Goal: Information Seeking & Learning: Learn about a topic

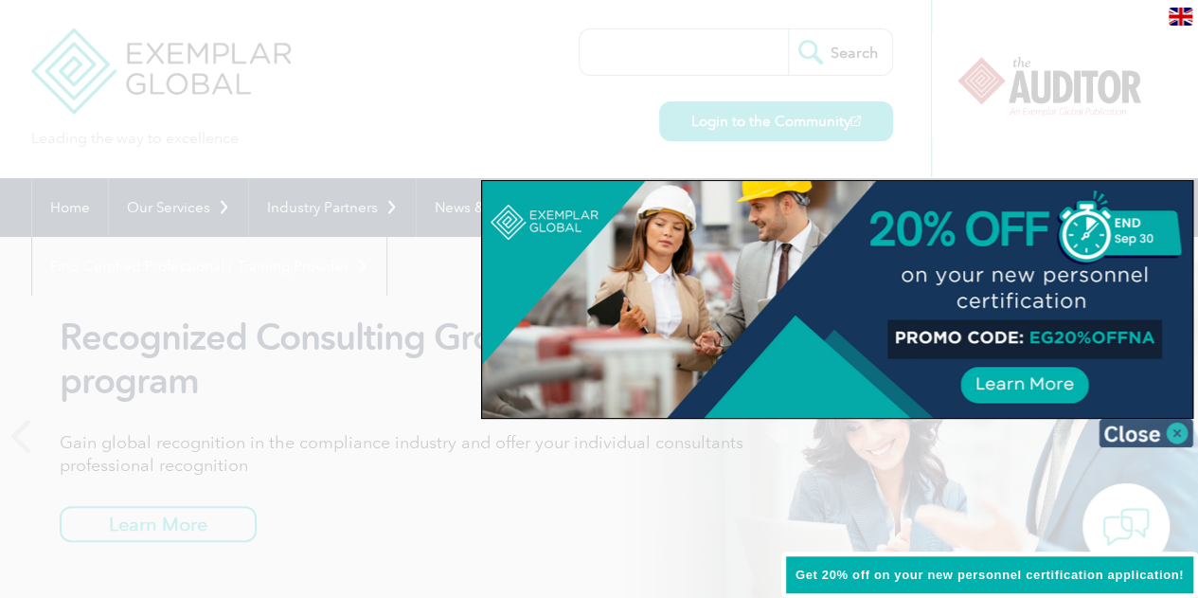
click at [1180, 429] on img at bounding box center [1146, 433] width 95 height 28
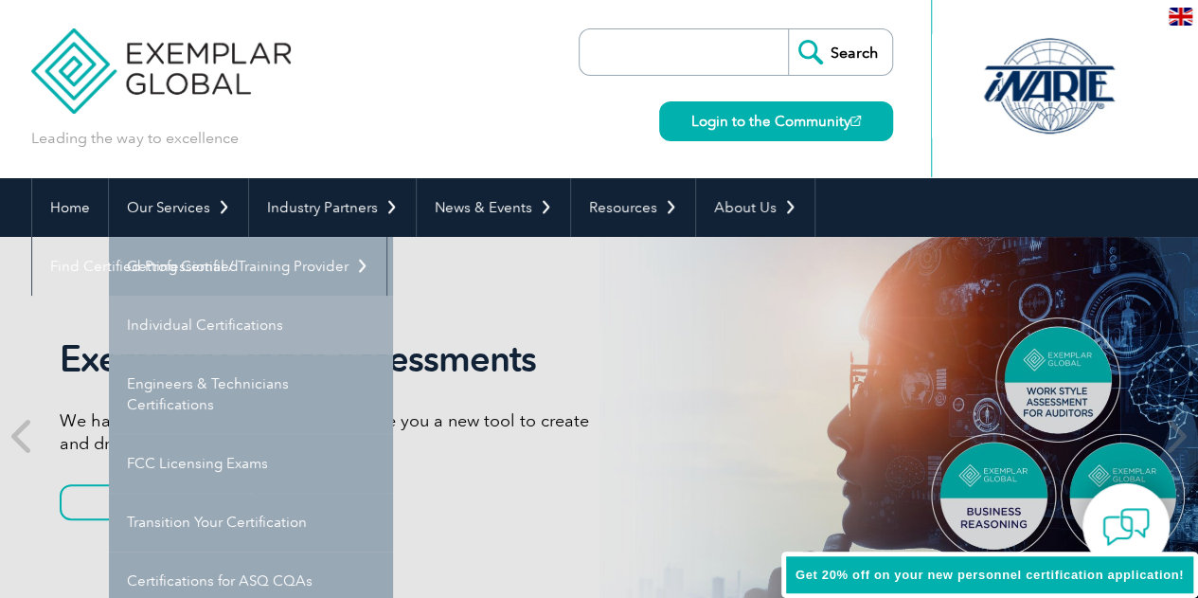
click at [226, 342] on link "Individual Certifications" at bounding box center [251, 324] width 284 height 59
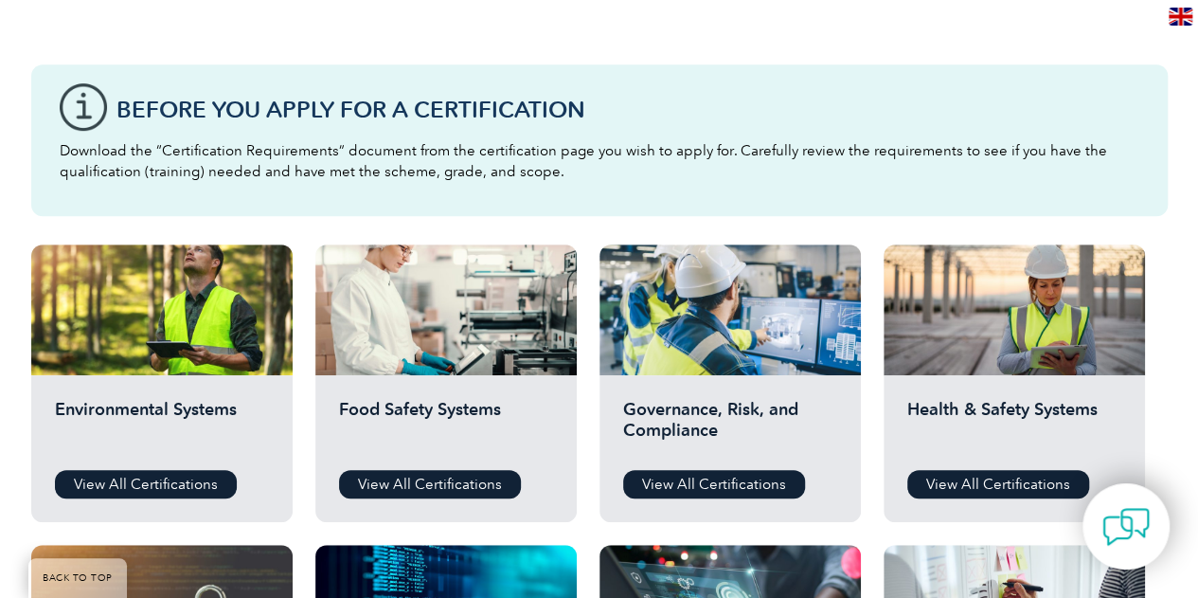
scroll to position [663, 0]
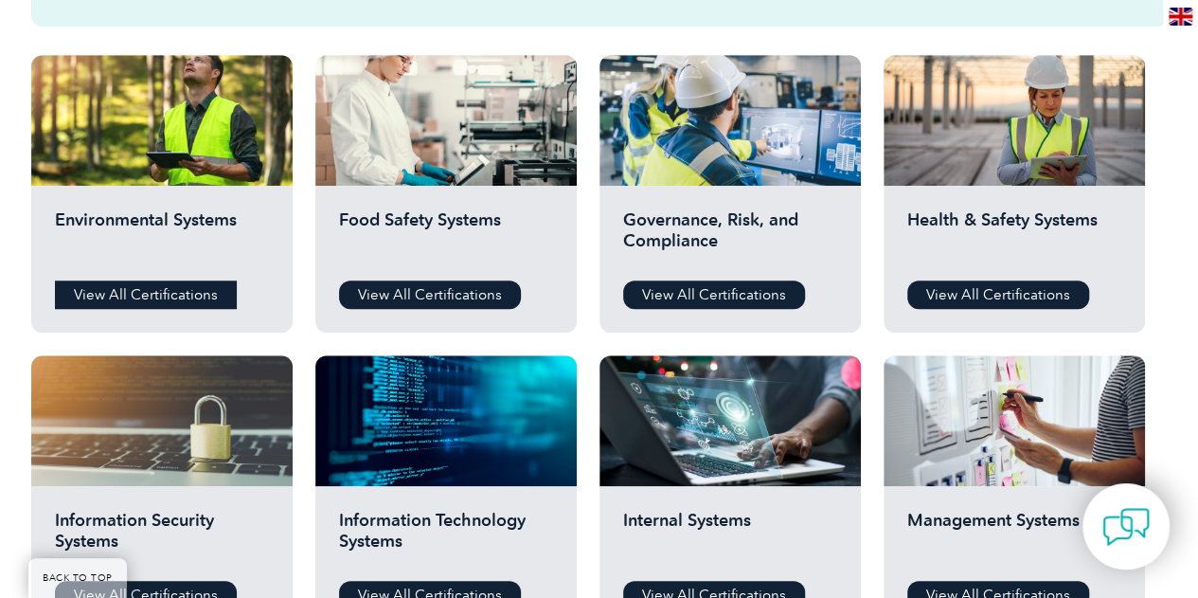
click at [212, 293] on link "View All Certifications" at bounding box center [146, 294] width 182 height 28
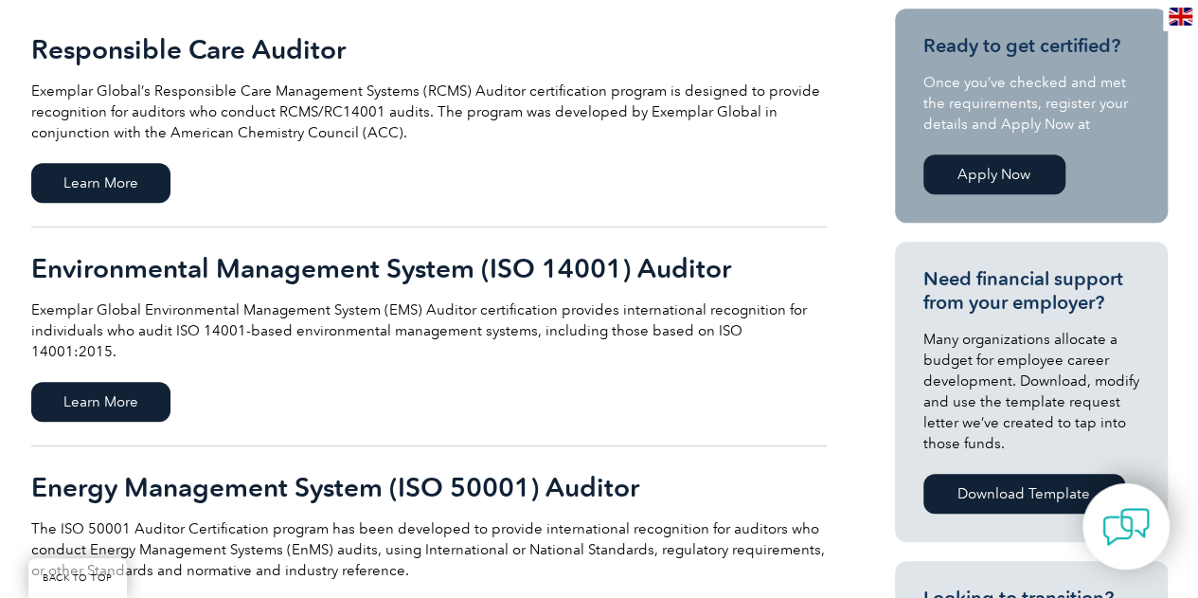
scroll to position [568, 0]
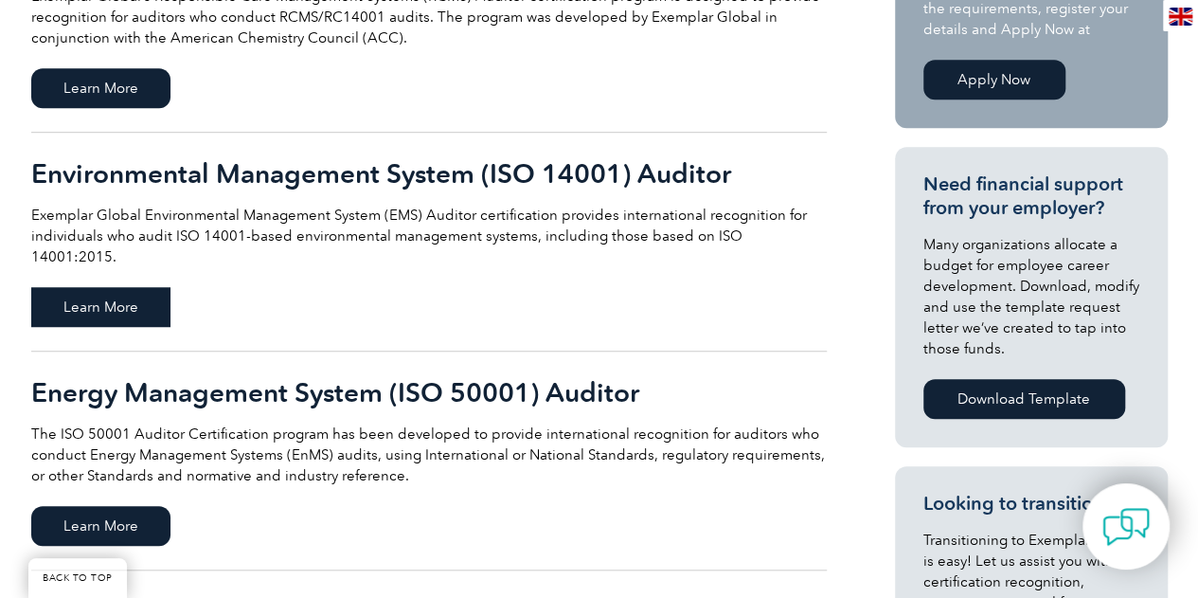
click at [128, 289] on span "Learn More" at bounding box center [100, 307] width 139 height 40
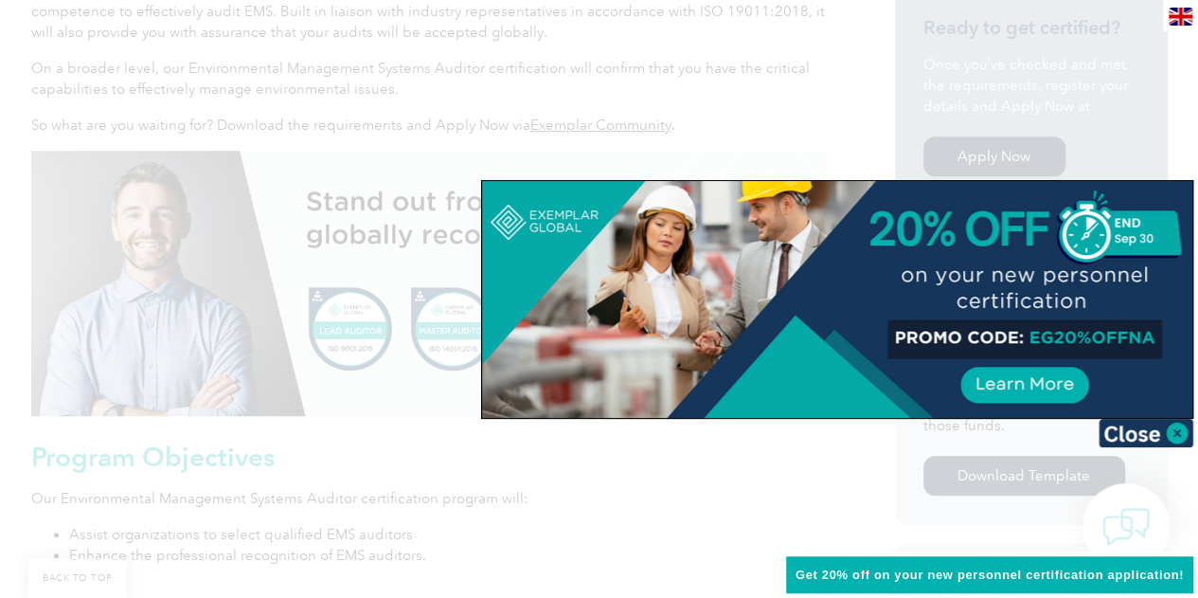
scroll to position [758, 0]
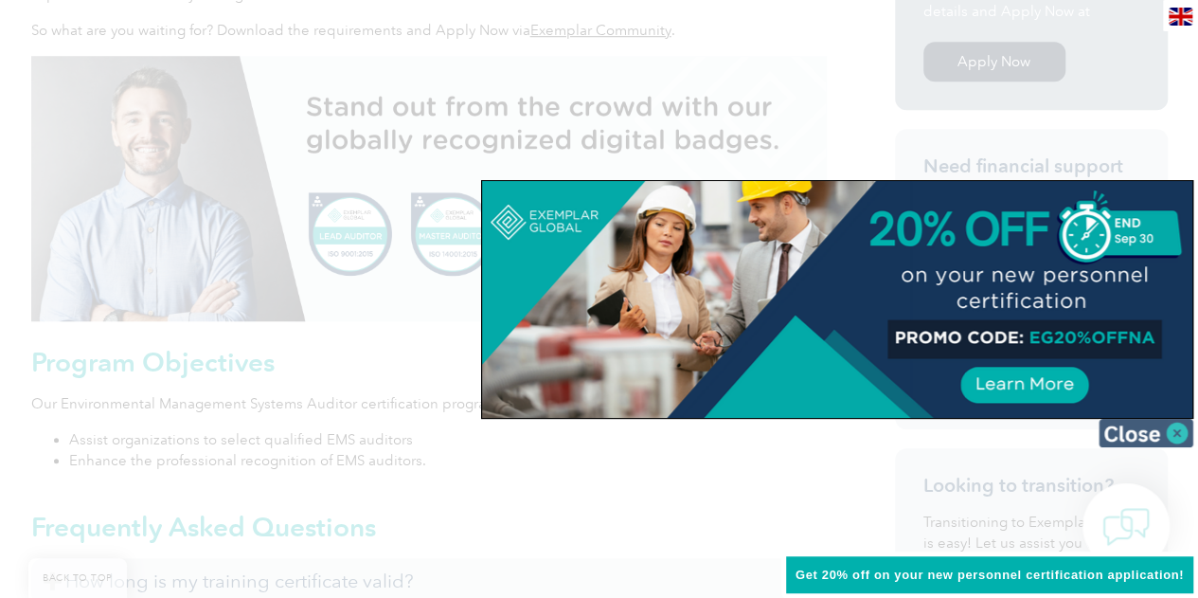
click at [1144, 436] on img at bounding box center [1146, 433] width 95 height 28
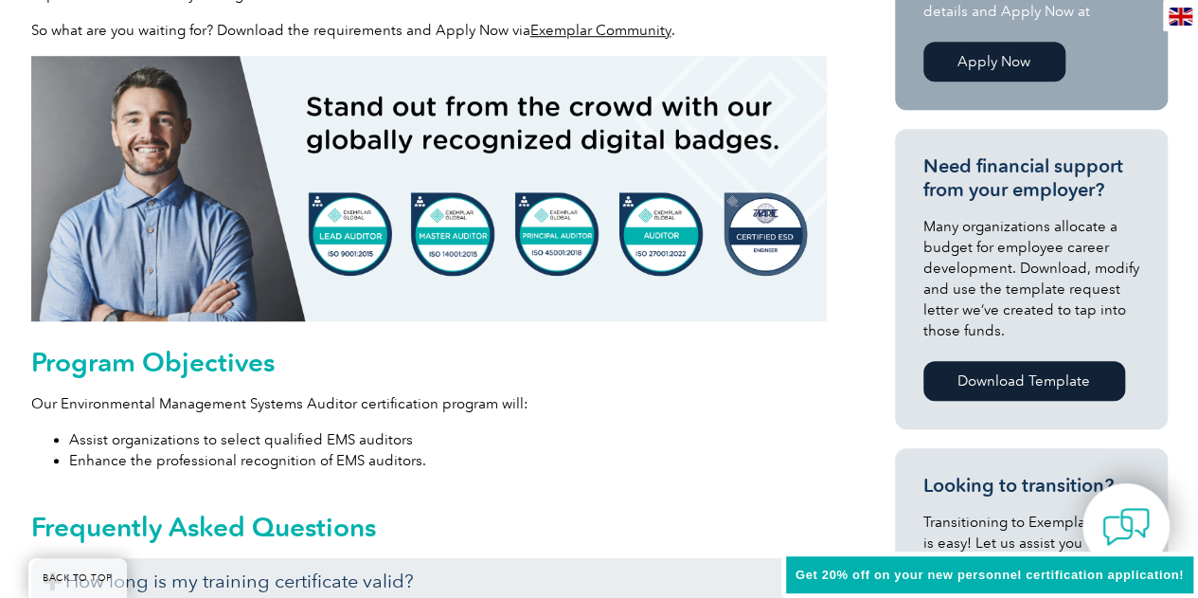
click at [1011, 385] on link "Download Template" at bounding box center [1024, 381] width 202 height 40
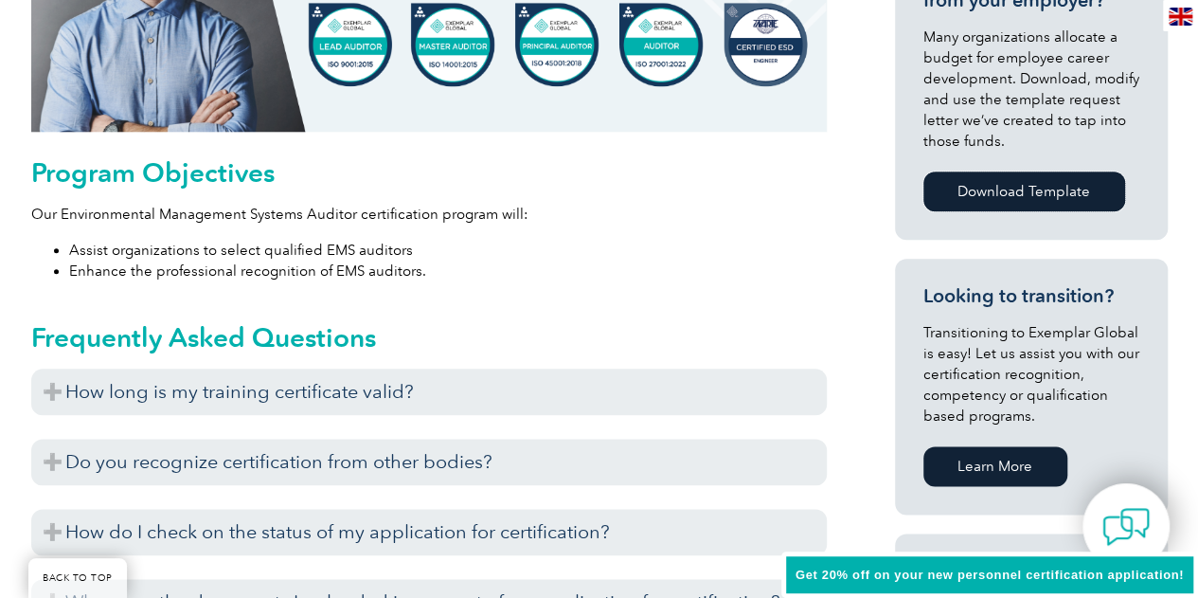
scroll to position [1042, 0]
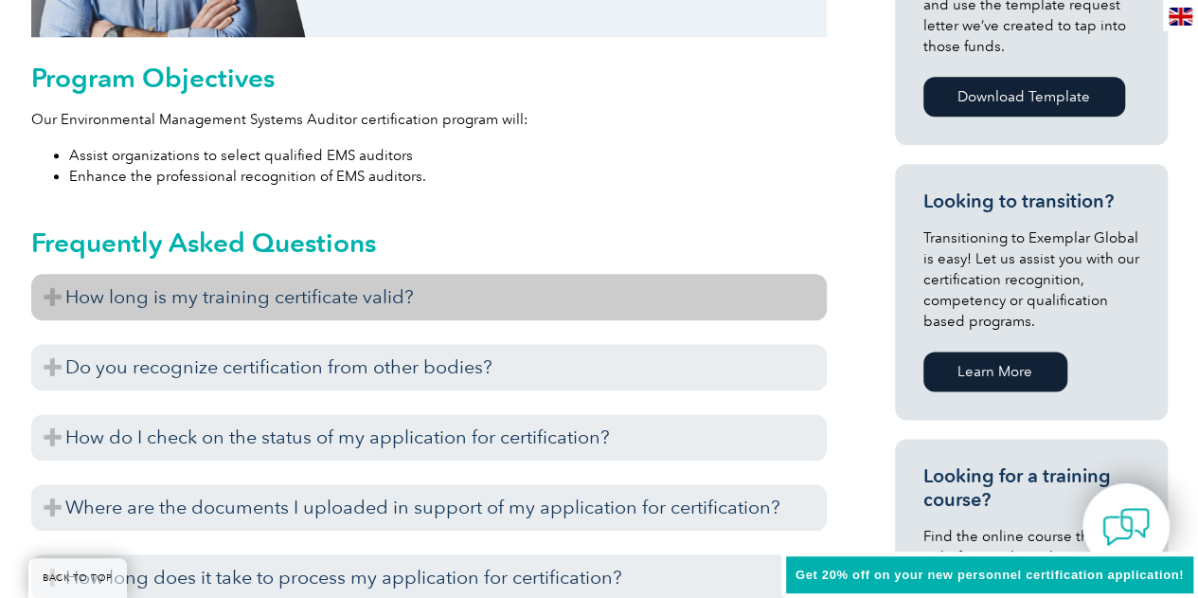
click at [415, 287] on h3 "How long is my training certificate valid?" at bounding box center [429, 297] width 796 height 46
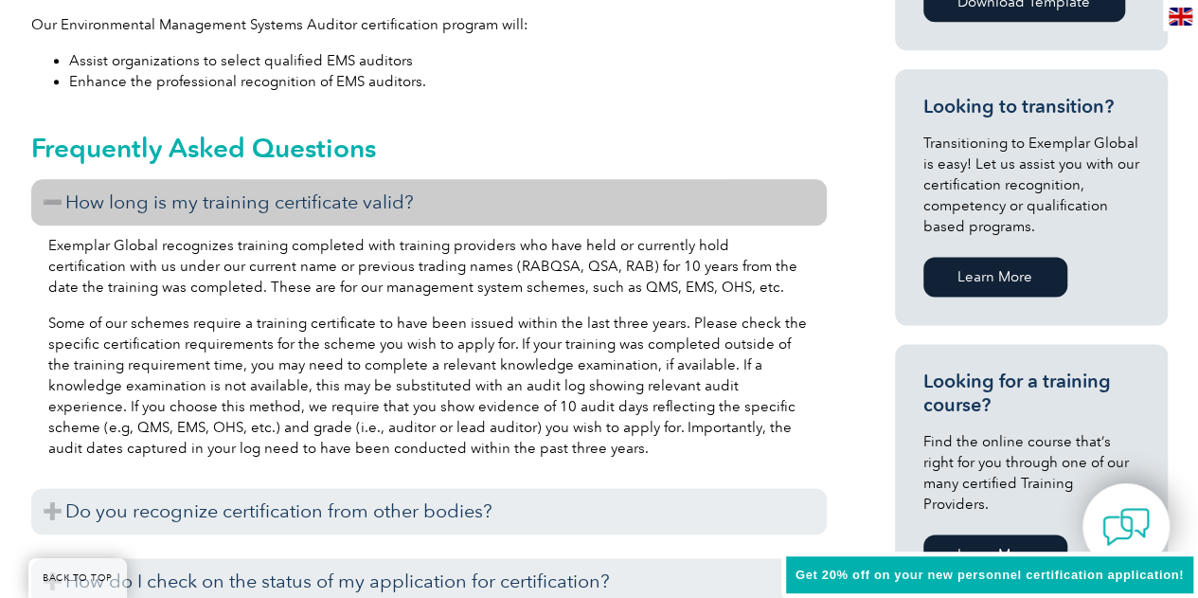
scroll to position [1326, 0]
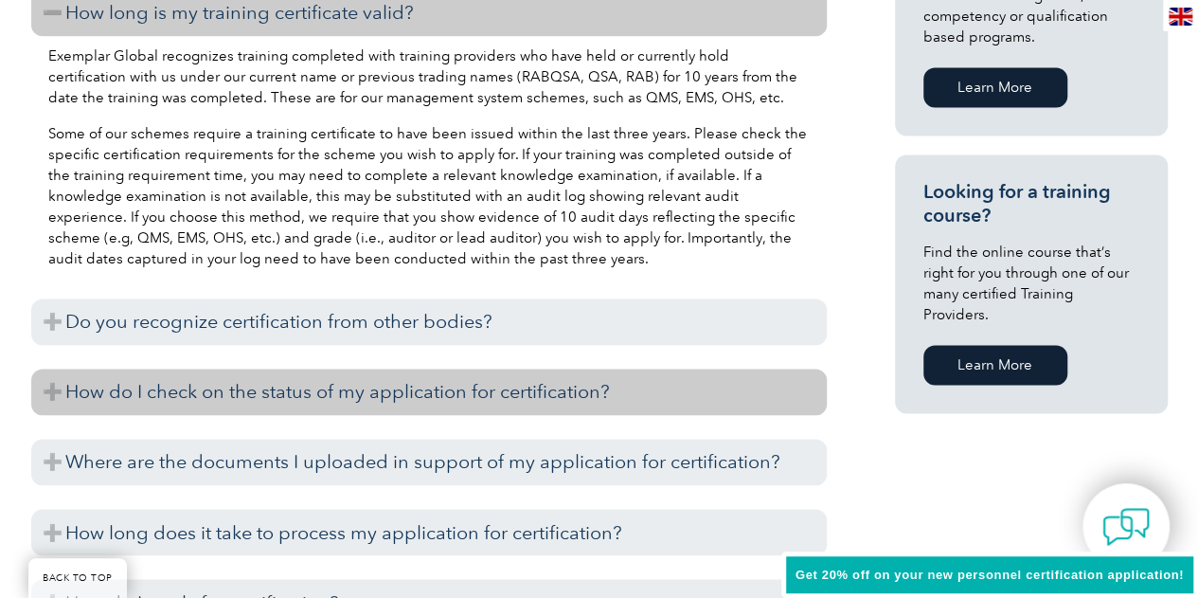
click at [433, 403] on h3 "How do I check on the status of my application for certification?" at bounding box center [429, 391] width 796 height 46
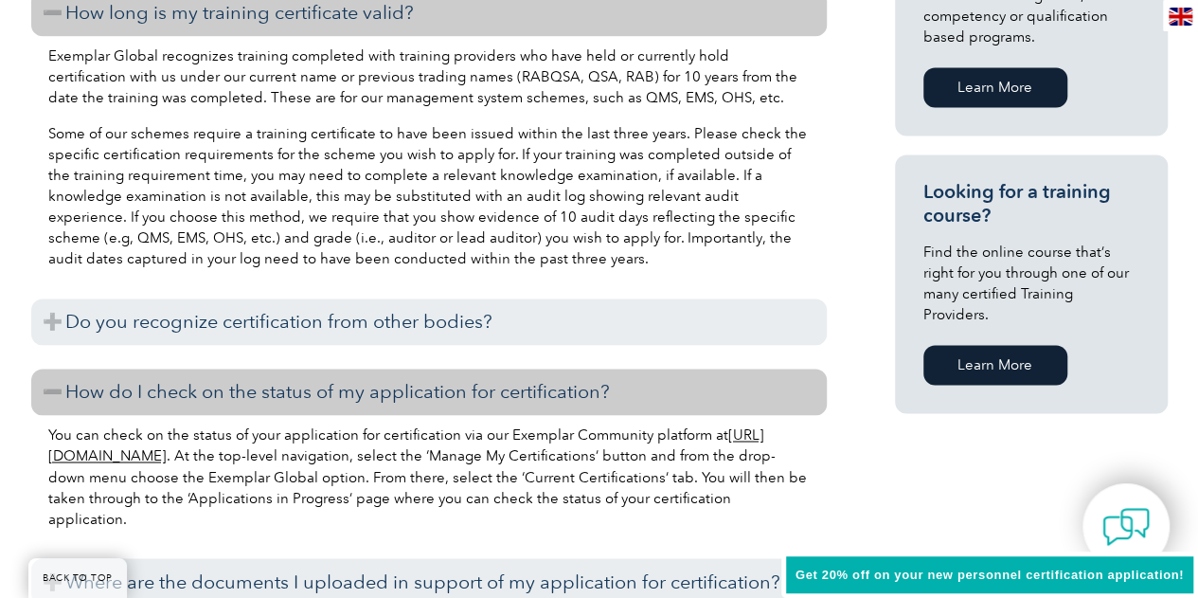
scroll to position [1610, 0]
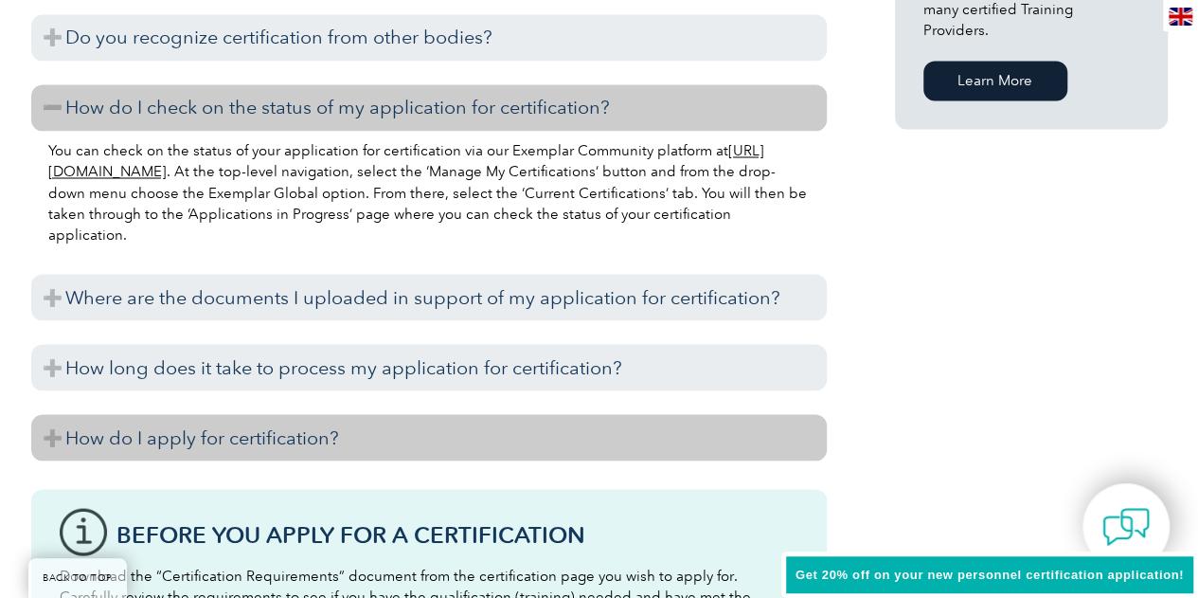
click at [300, 439] on h3 "How do I apply for certification?" at bounding box center [429, 437] width 796 height 46
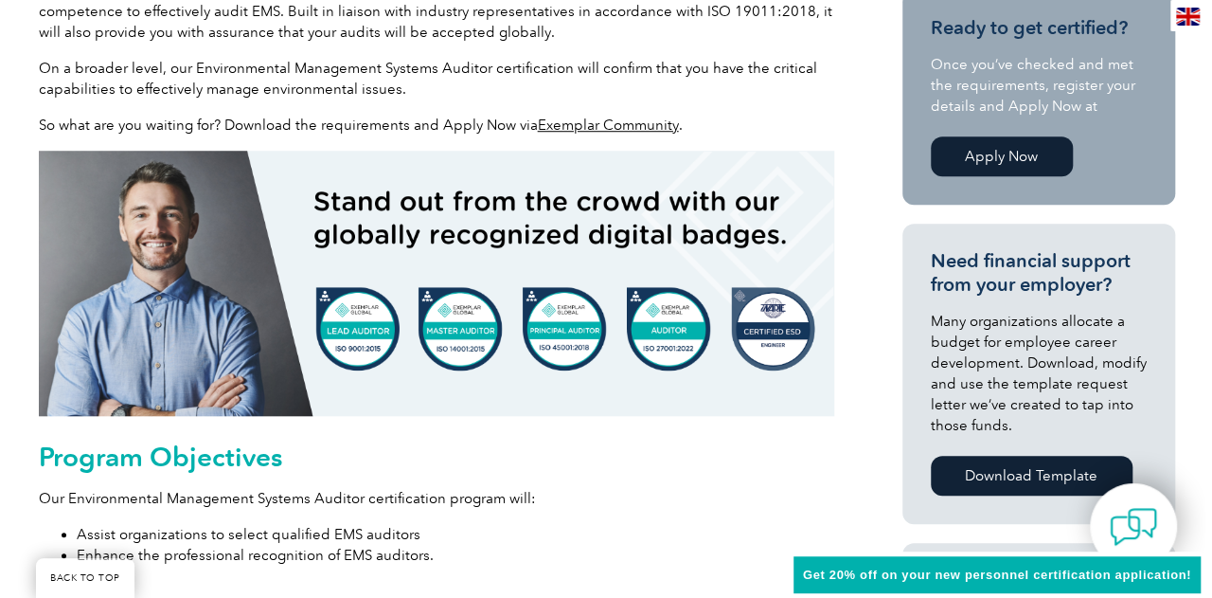
scroll to position [379, 0]
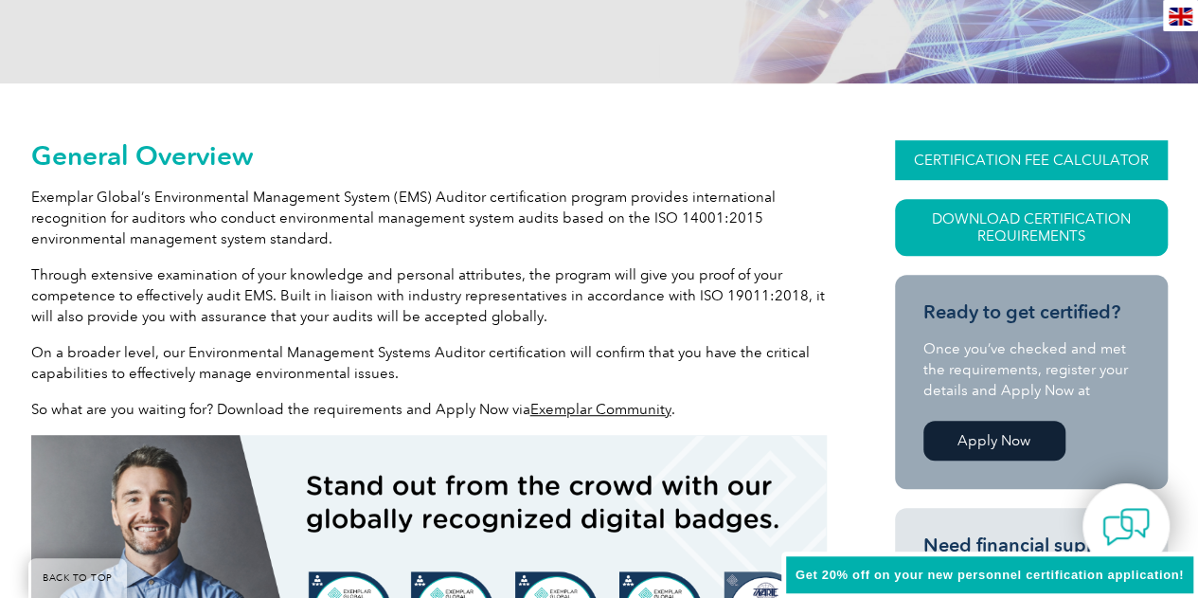
click at [1030, 154] on link "CERTIFICATION FEE CALCULATOR" at bounding box center [1031, 160] width 273 height 40
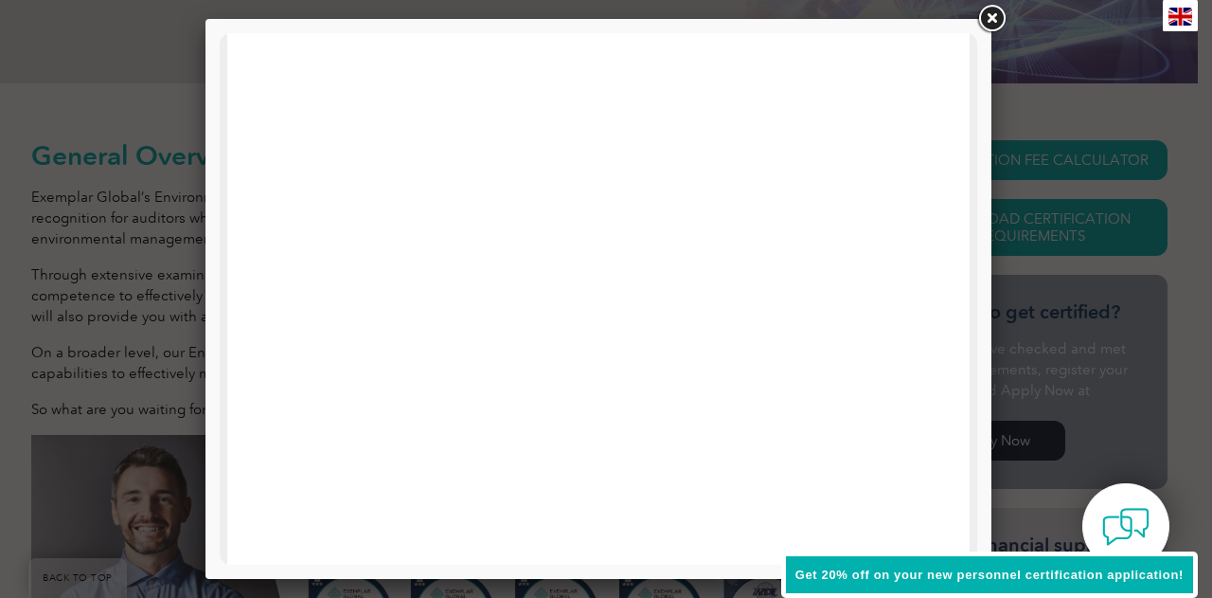
scroll to position [0, 0]
click at [985, 20] on link at bounding box center [992, 19] width 34 height 34
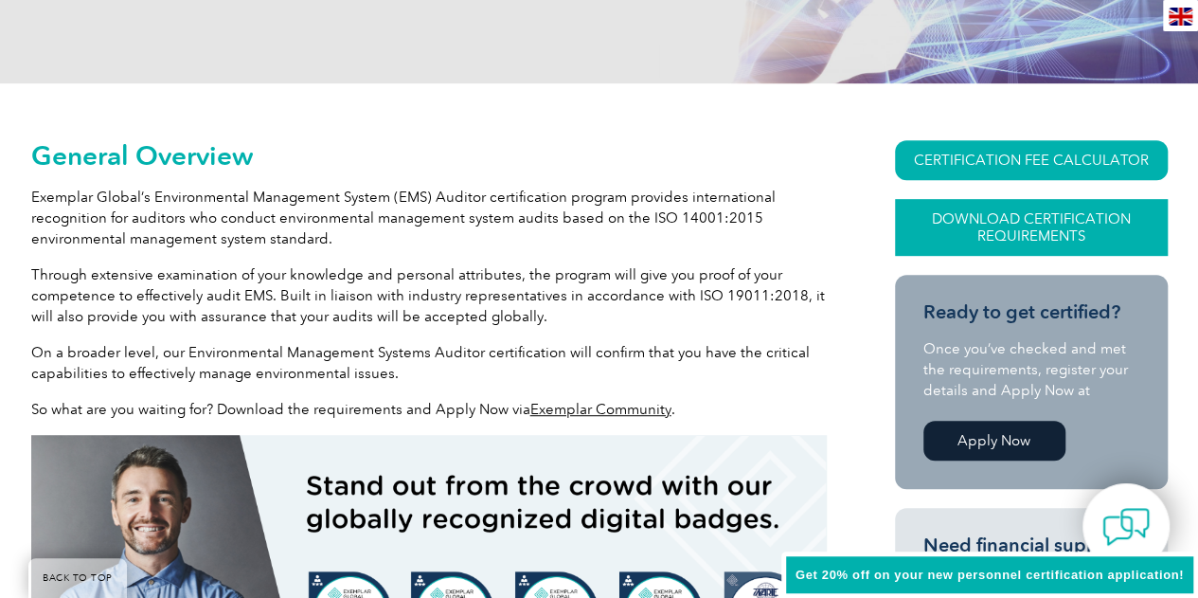
click at [1004, 217] on link "Download Certification Requirements" at bounding box center [1031, 227] width 273 height 57
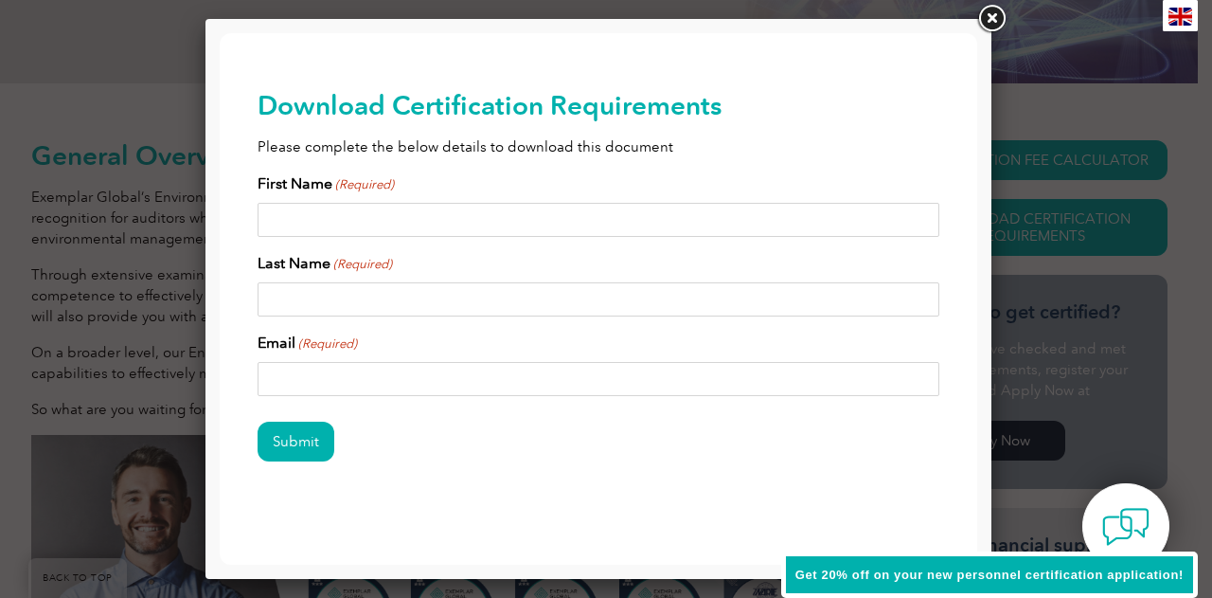
click at [367, 225] on input "First Name (Required)" at bounding box center [599, 220] width 682 height 34
type input "Ihsanullah"
type input "Sohoo"
type input "ihsan.sohoo@gmail.com"
click at [299, 442] on input "Submit" at bounding box center [296, 441] width 77 height 40
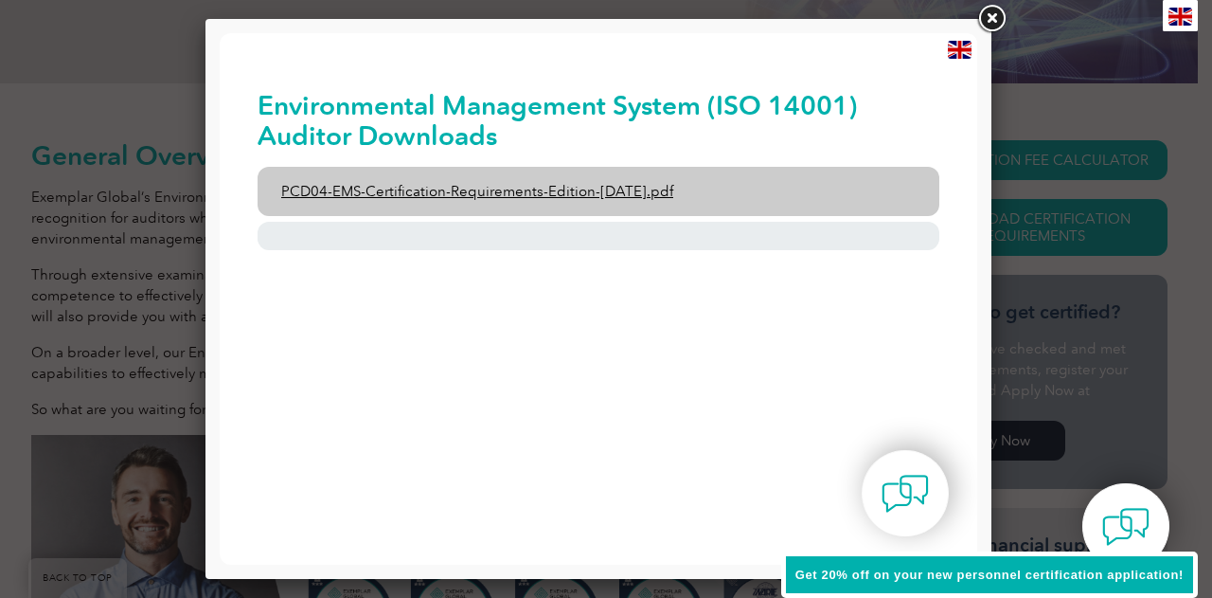
click at [519, 194] on link "PCD04-EMS-Certification-Requirements-Edition-2-April-2022.pdf" at bounding box center [599, 191] width 682 height 49
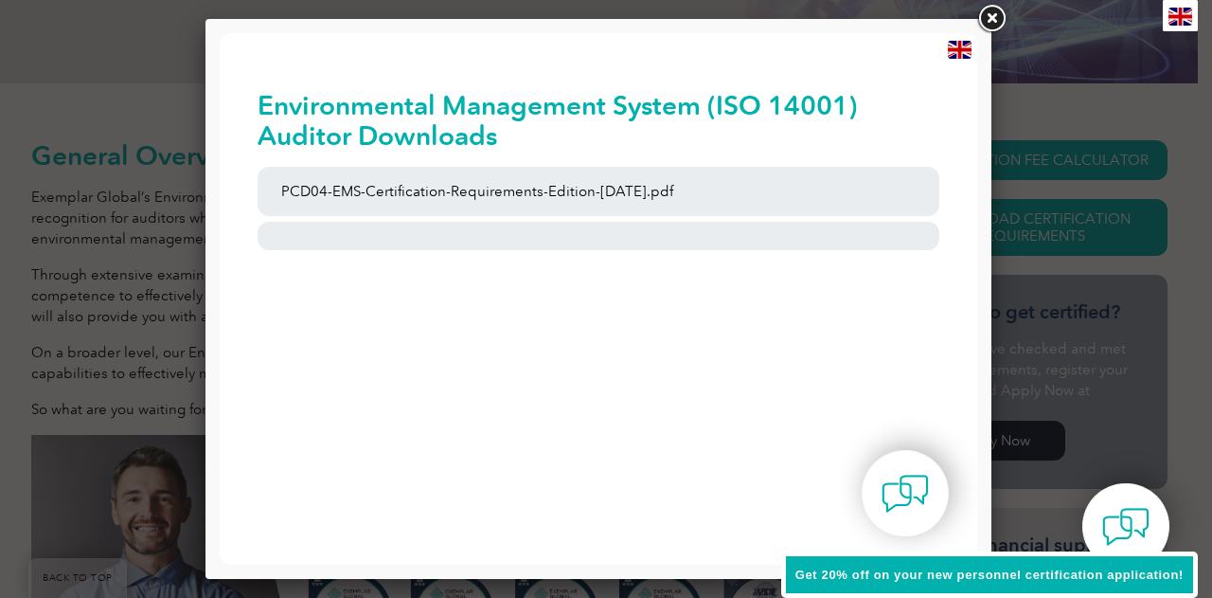
click at [988, 18] on link at bounding box center [992, 19] width 34 height 34
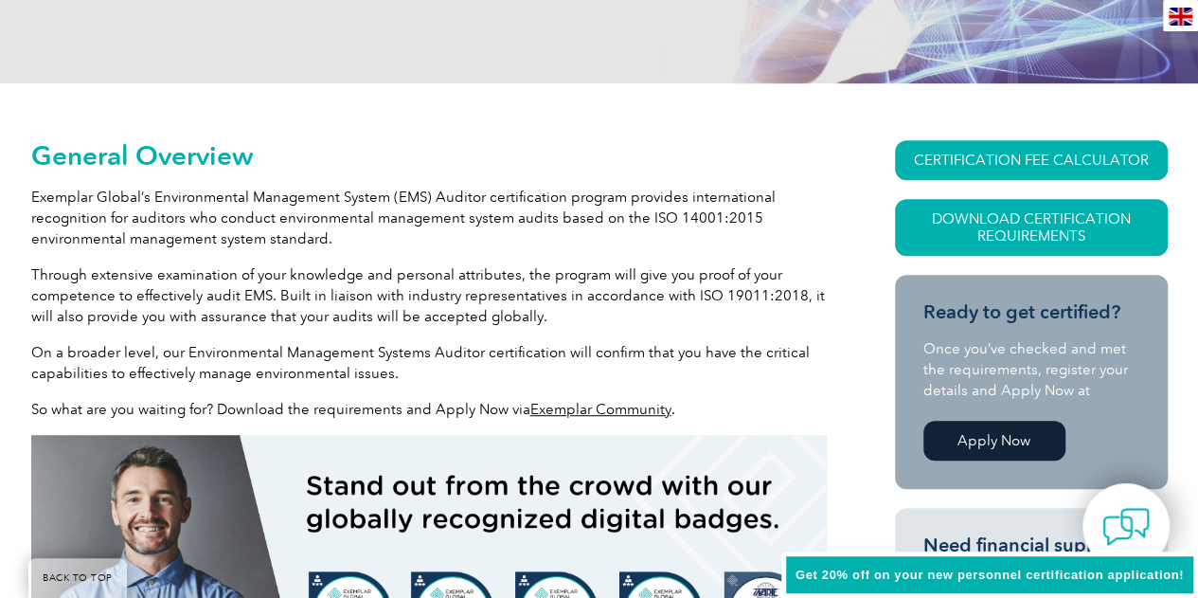
click at [978, 435] on link "Apply Now" at bounding box center [994, 440] width 142 height 40
click at [932, 576] on span "Get 20% off on your new personnel certification application!" at bounding box center [990, 574] width 388 height 14
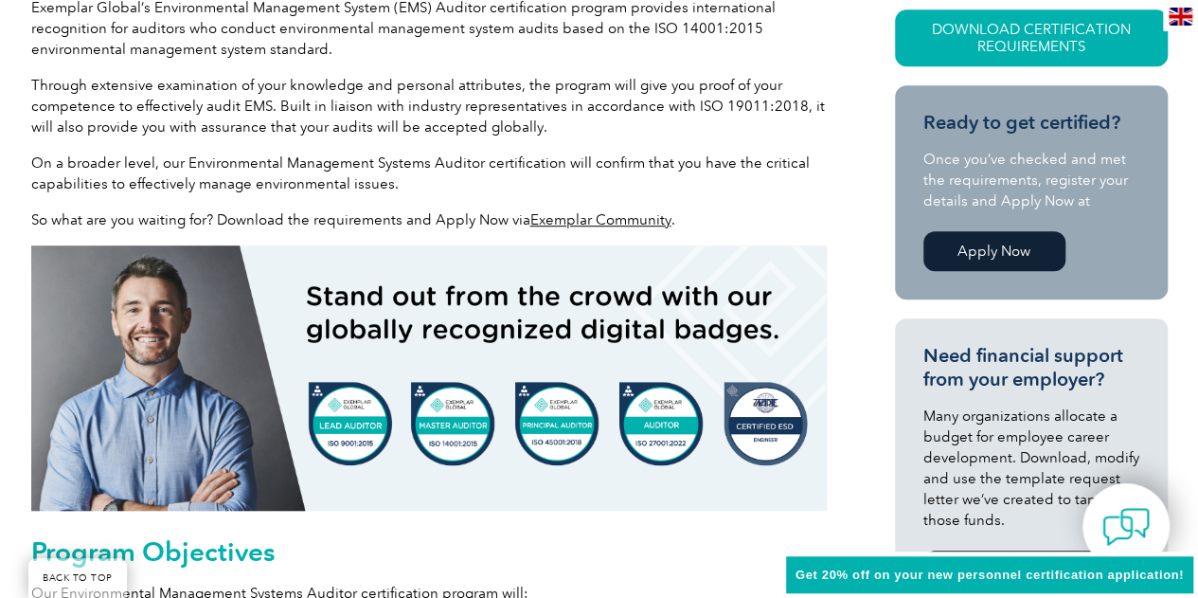
scroll to position [663, 0]
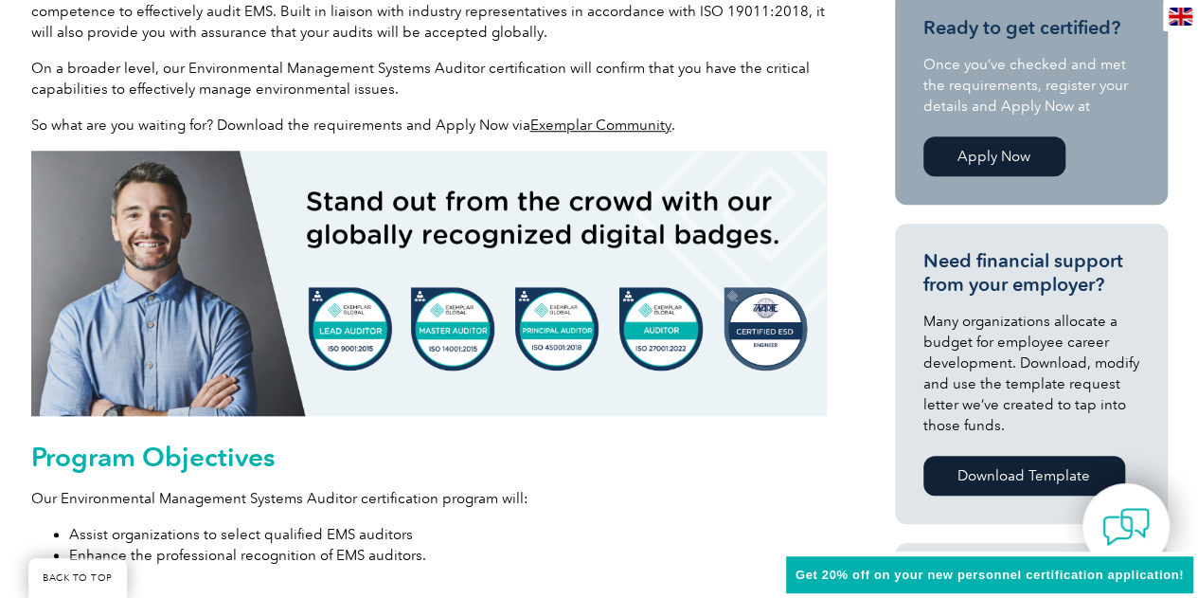
click at [1172, 587] on div "Get 20% off on your new personnel certification application!" at bounding box center [989, 574] width 417 height 47
click at [1172, 573] on span "Get 20% off on your new personnel certification application!" at bounding box center [990, 574] width 388 height 14
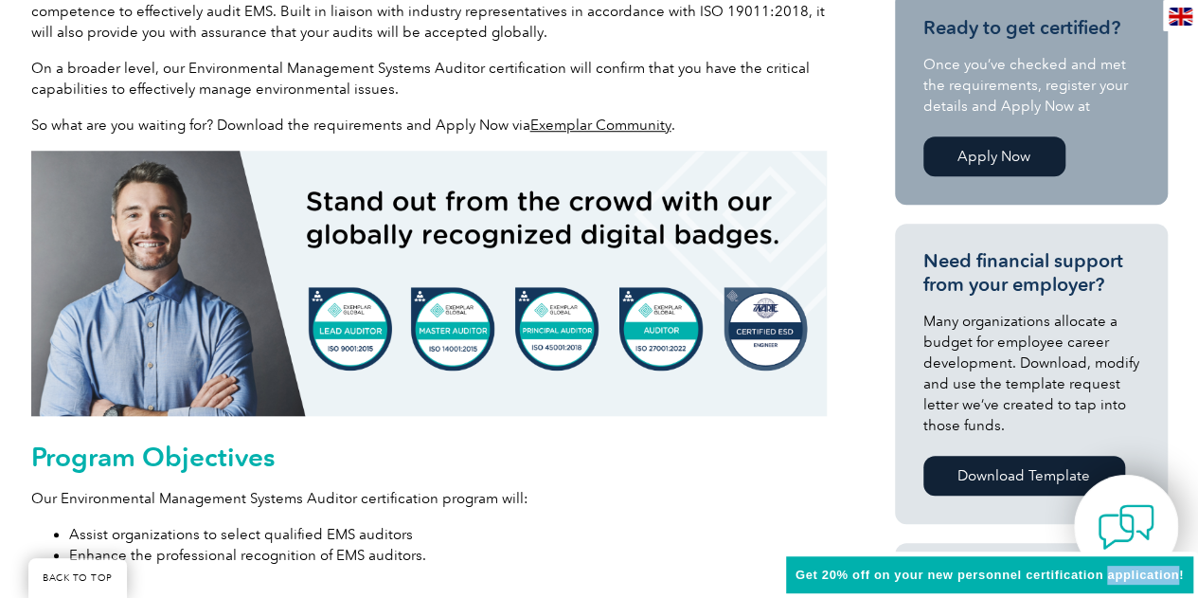
click at [1144, 539] on img at bounding box center [1126, 526] width 57 height 57
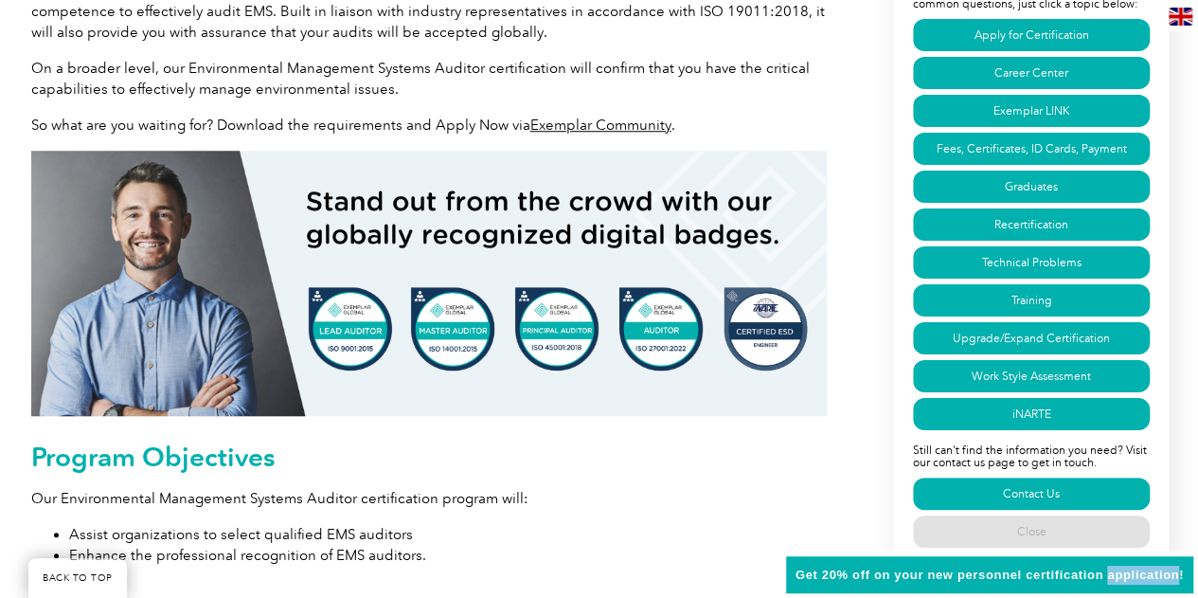
scroll to position [758, 0]
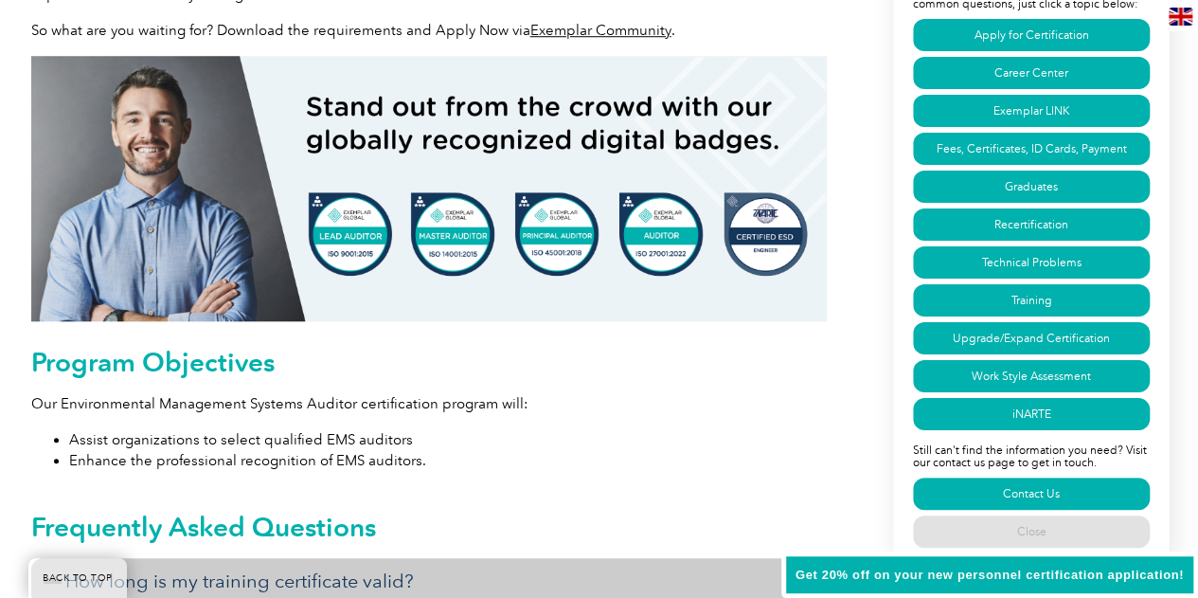
click at [813, 571] on span "Get 20% off on your new personnel certification application!" at bounding box center [990, 574] width 388 height 14
click at [888, 581] on div "Get 20% off on your new personnel certification application!" at bounding box center [989, 574] width 417 height 47
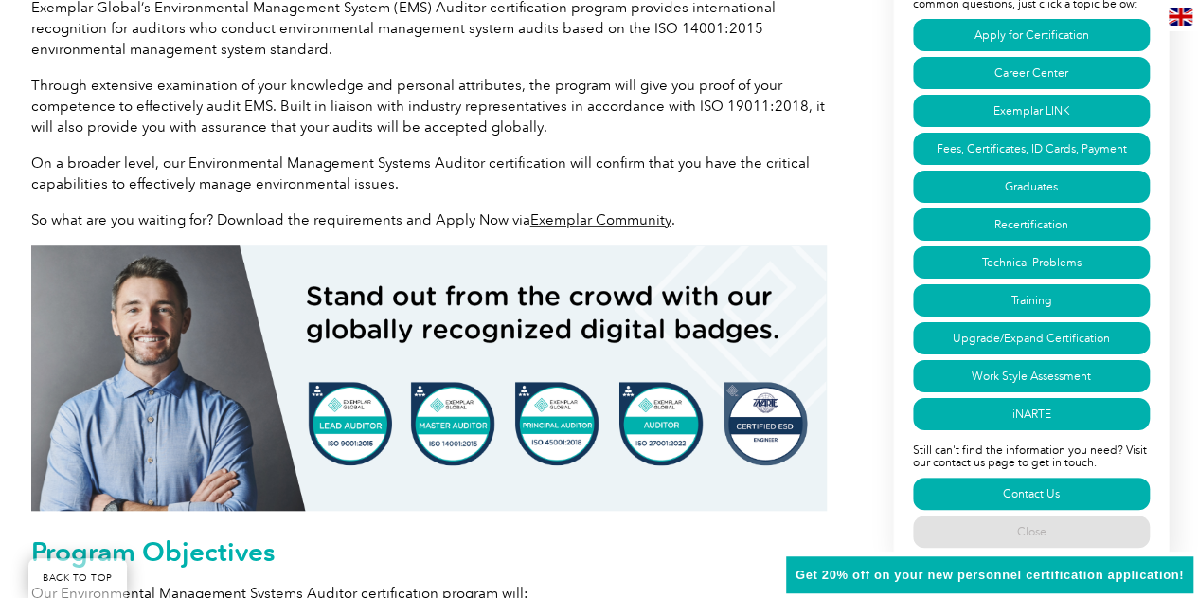
scroll to position [0, 0]
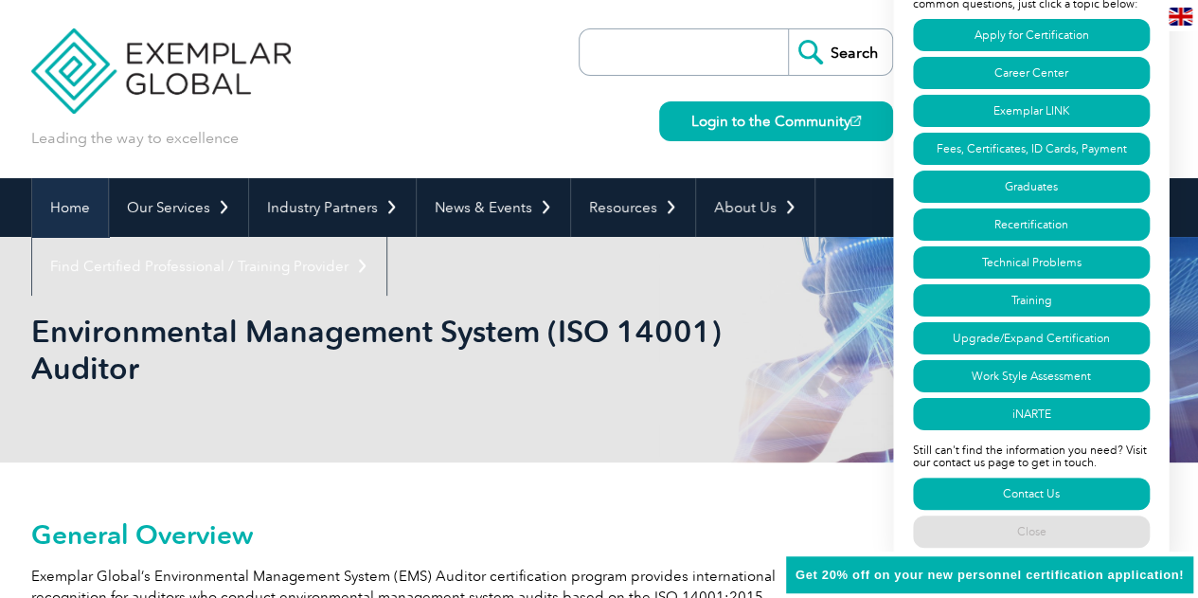
click at [74, 205] on link "Home" at bounding box center [70, 207] width 76 height 59
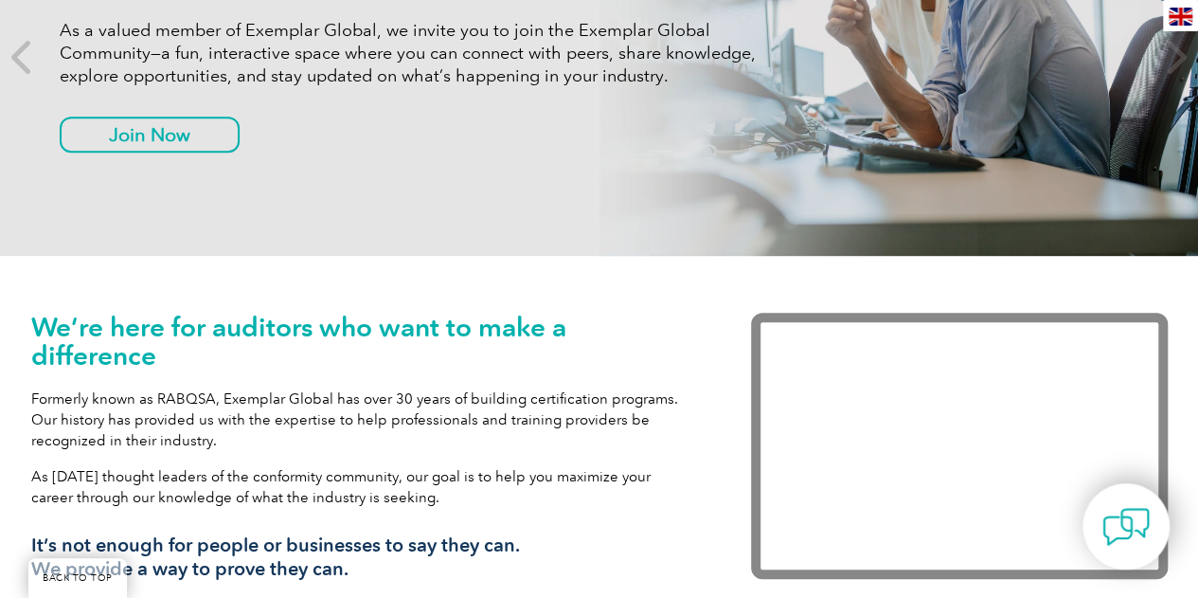
scroll to position [663, 0]
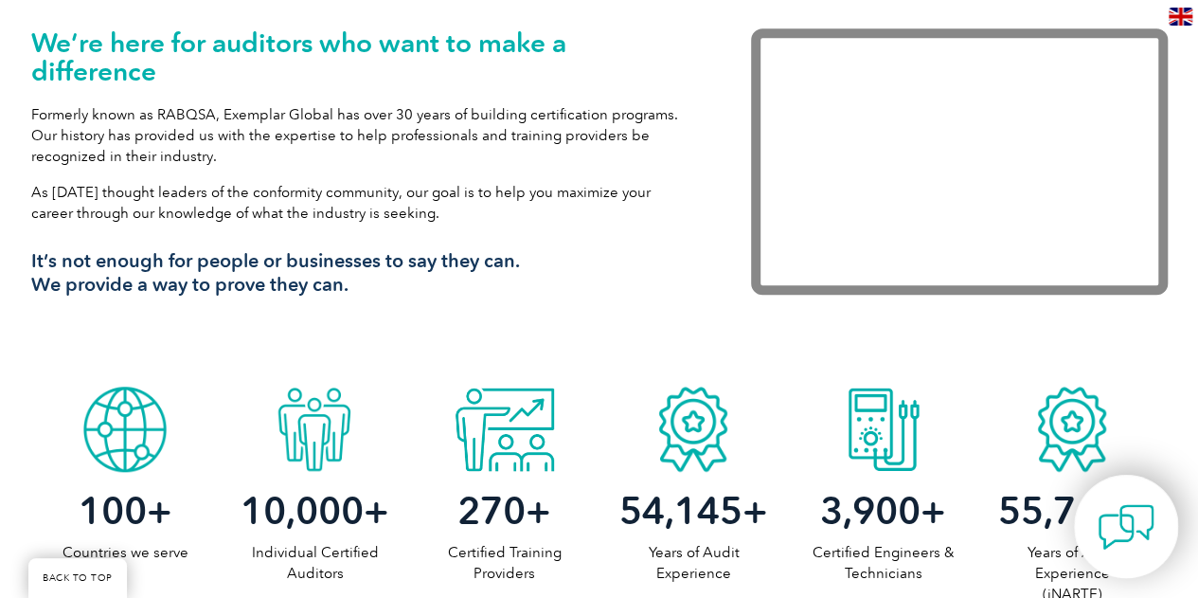
click at [1133, 528] on img at bounding box center [1126, 526] width 57 height 57
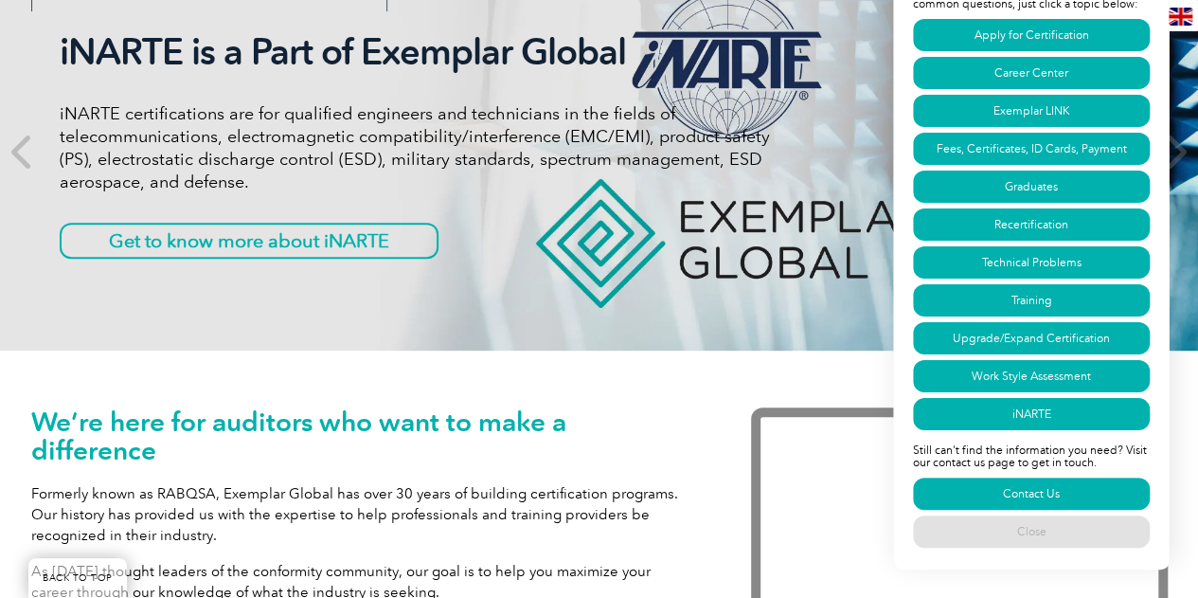
scroll to position [0, 0]
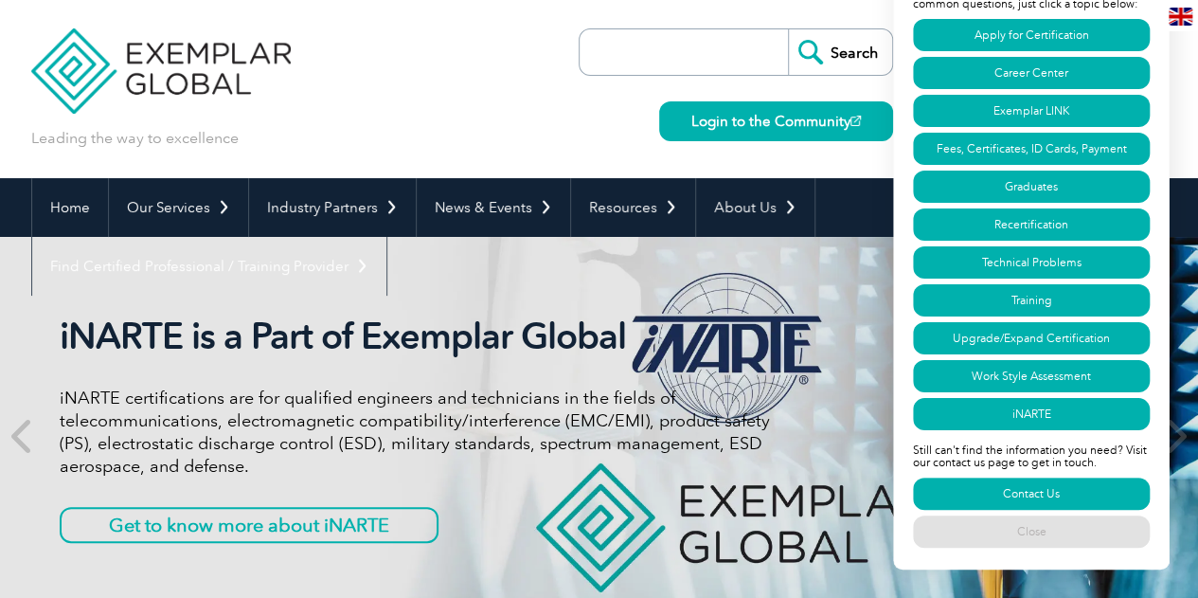
click at [398, 81] on div "Leading the way to excellence Search" at bounding box center [599, 89] width 1136 height 178
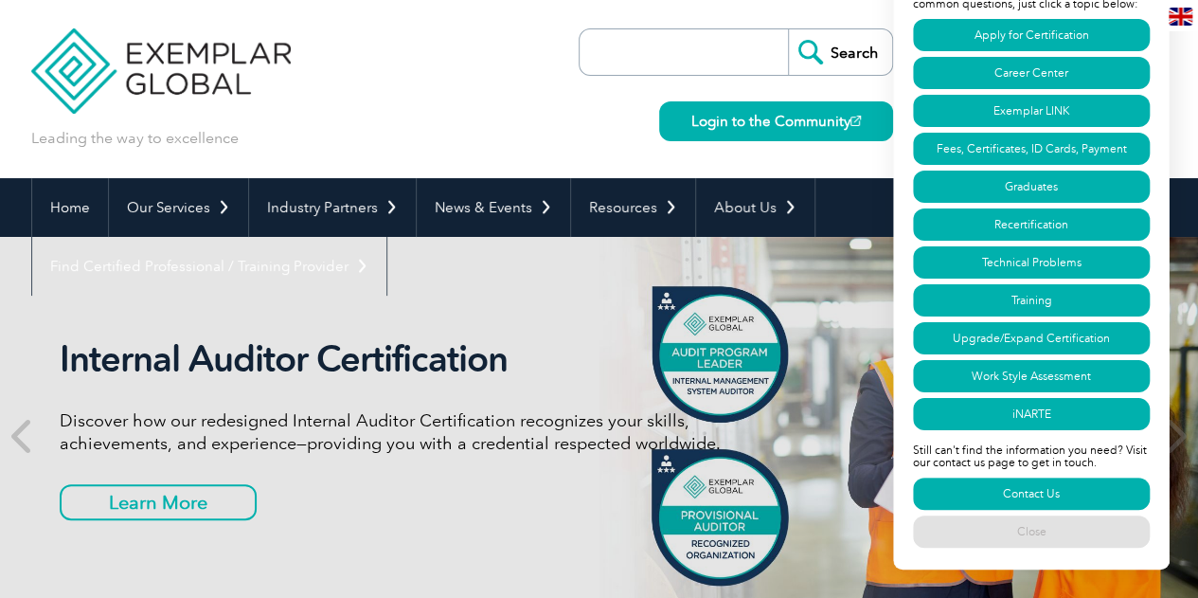
click at [427, 81] on div "Leading the way to excellence Search" at bounding box center [599, 89] width 1136 height 178
click at [76, 203] on link "Home" at bounding box center [70, 207] width 76 height 59
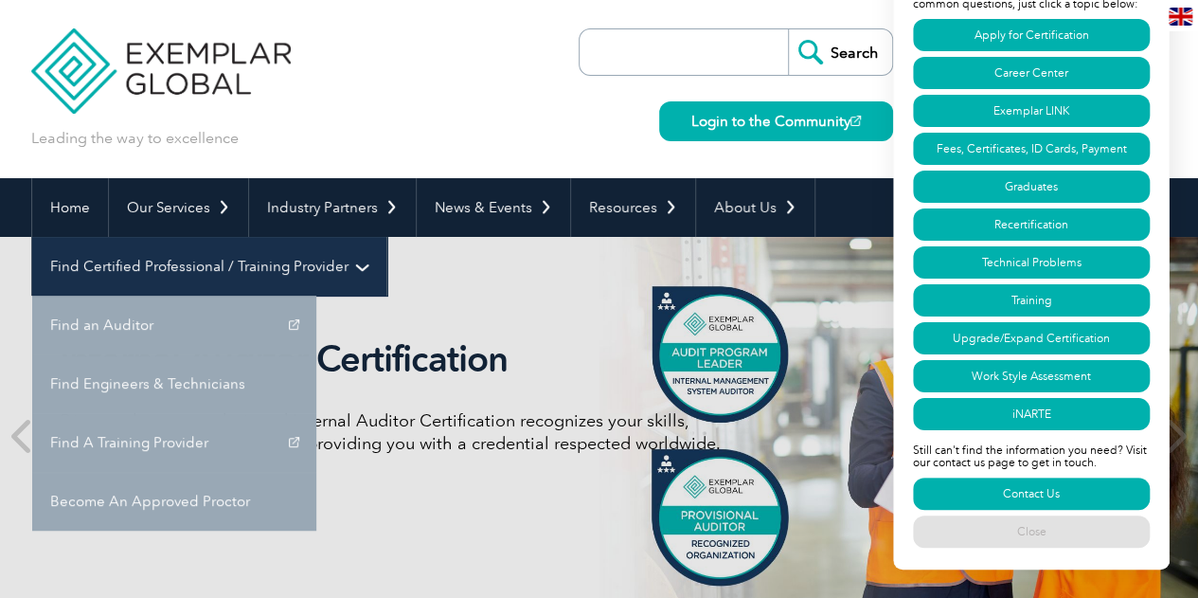
click at [386, 237] on link "Find Certified Professional / Training Provider" at bounding box center [209, 266] width 354 height 59
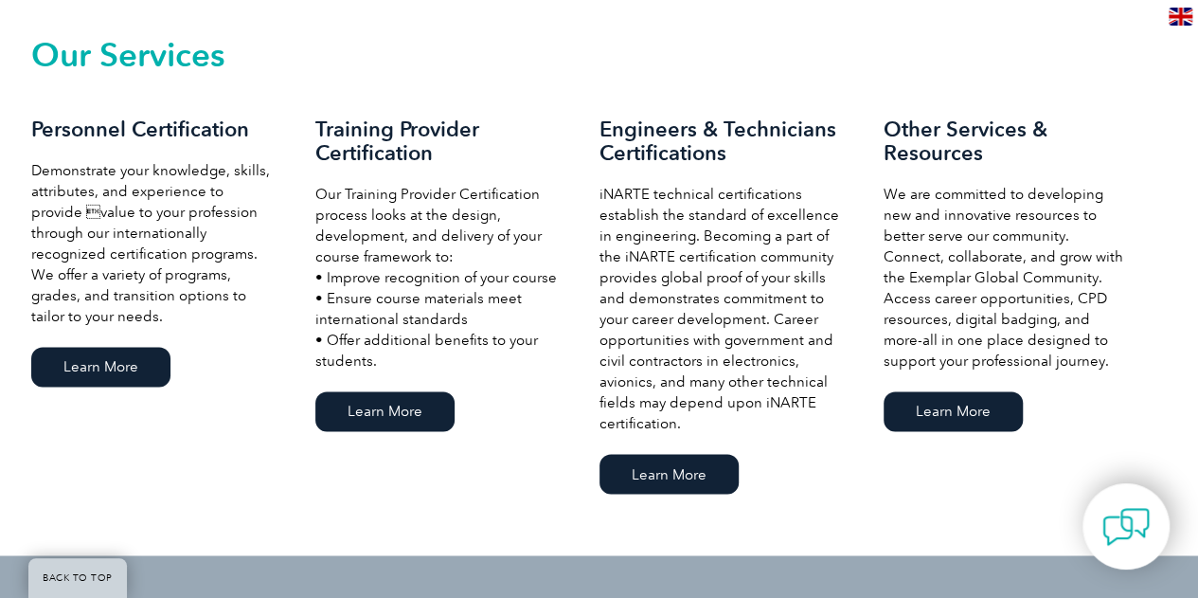
scroll to position [1421, 0]
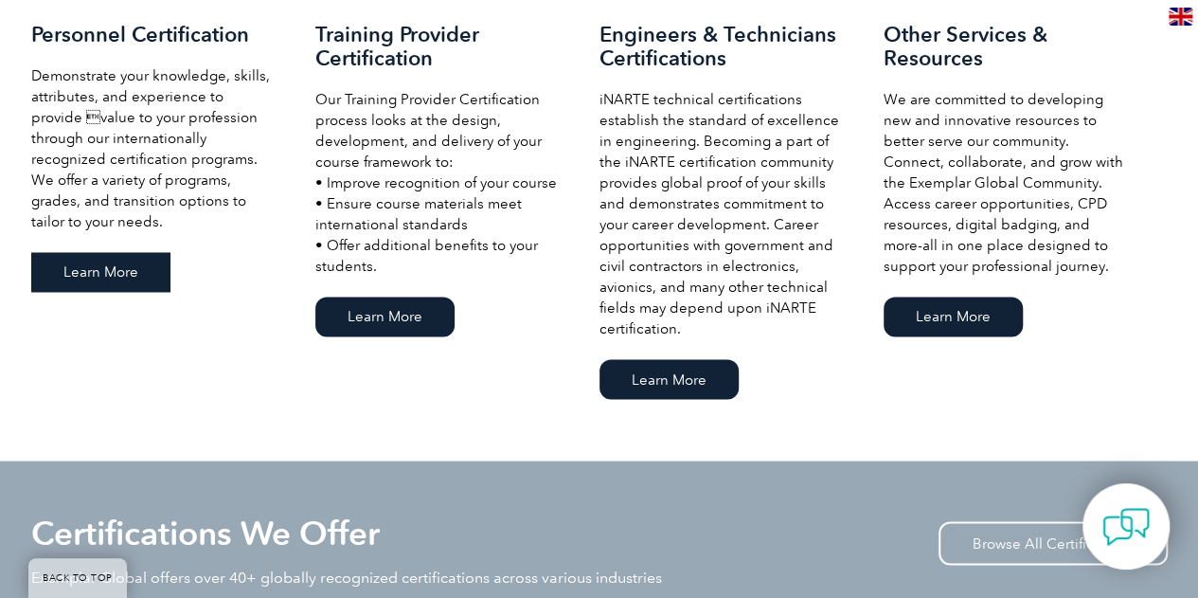
click at [98, 277] on link "Learn More" at bounding box center [100, 272] width 139 height 40
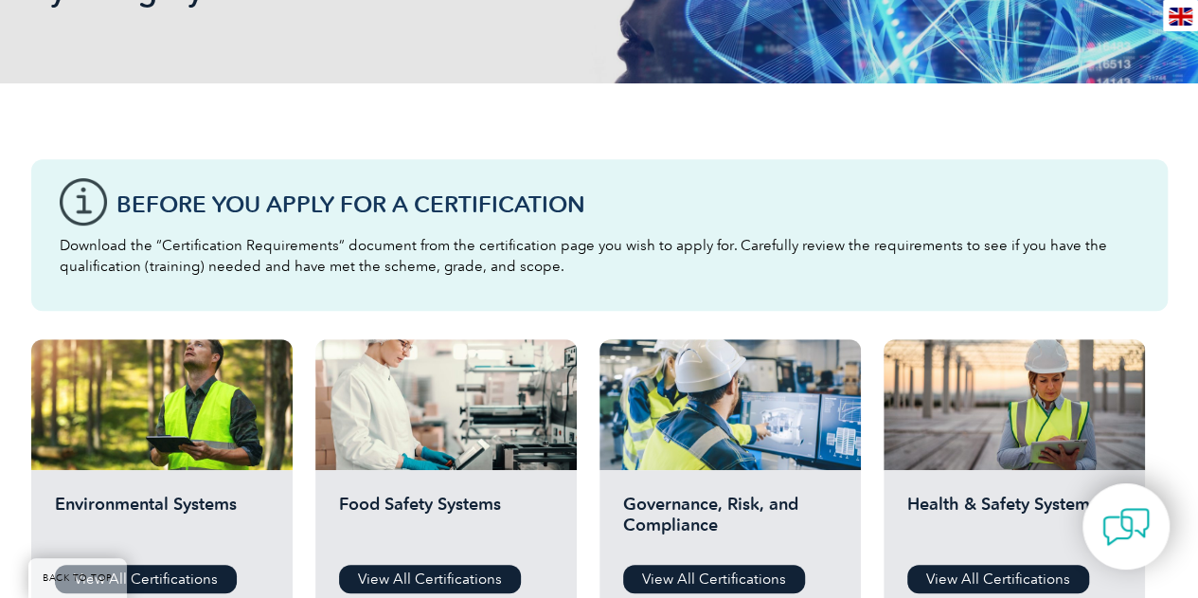
scroll to position [663, 0]
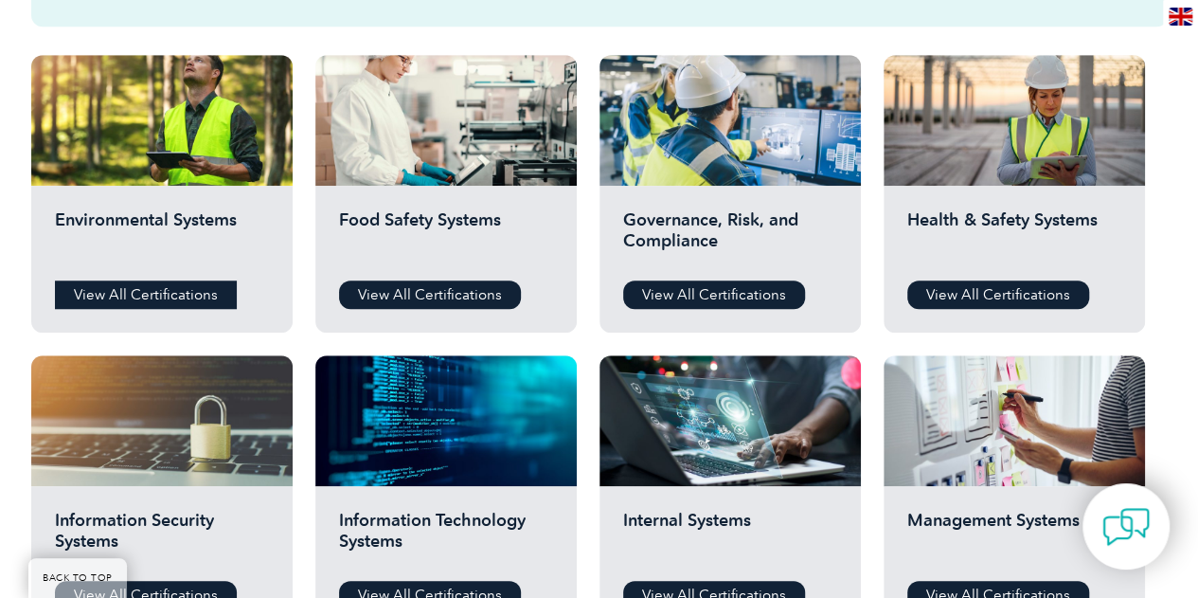
click at [135, 300] on link "View All Certifications" at bounding box center [146, 294] width 182 height 28
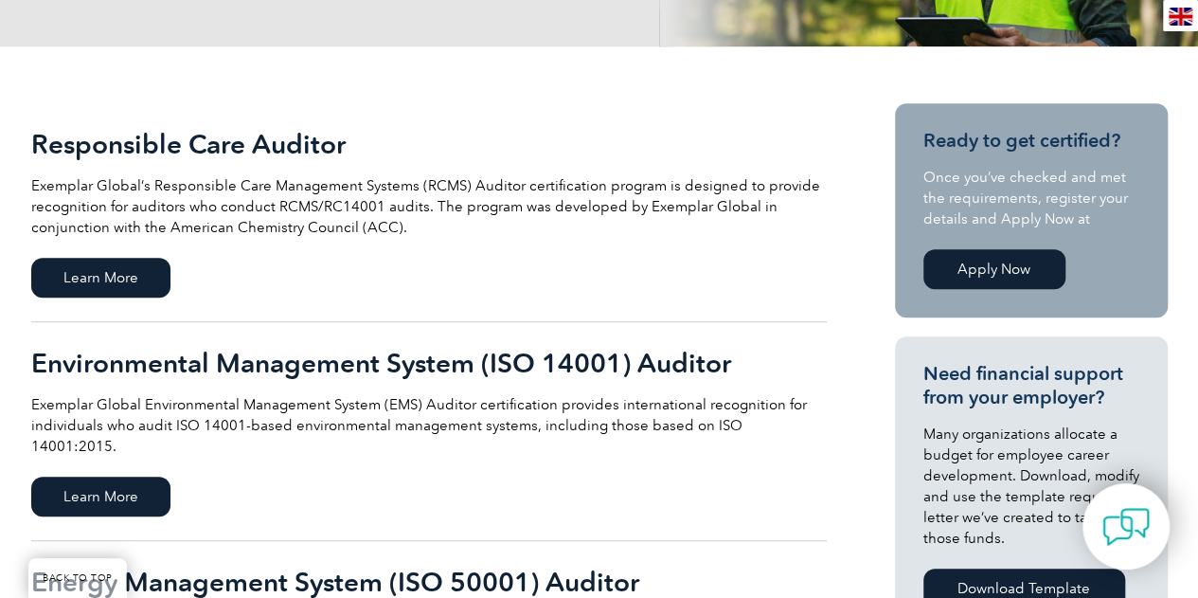
scroll to position [568, 0]
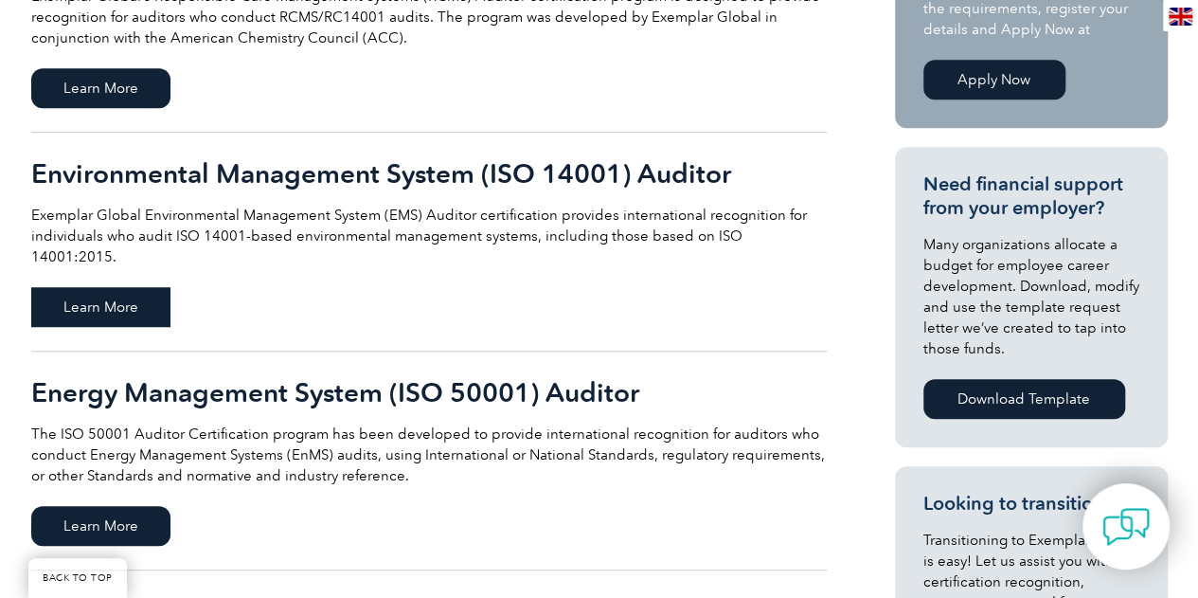
click at [140, 288] on span "Learn More" at bounding box center [100, 307] width 139 height 40
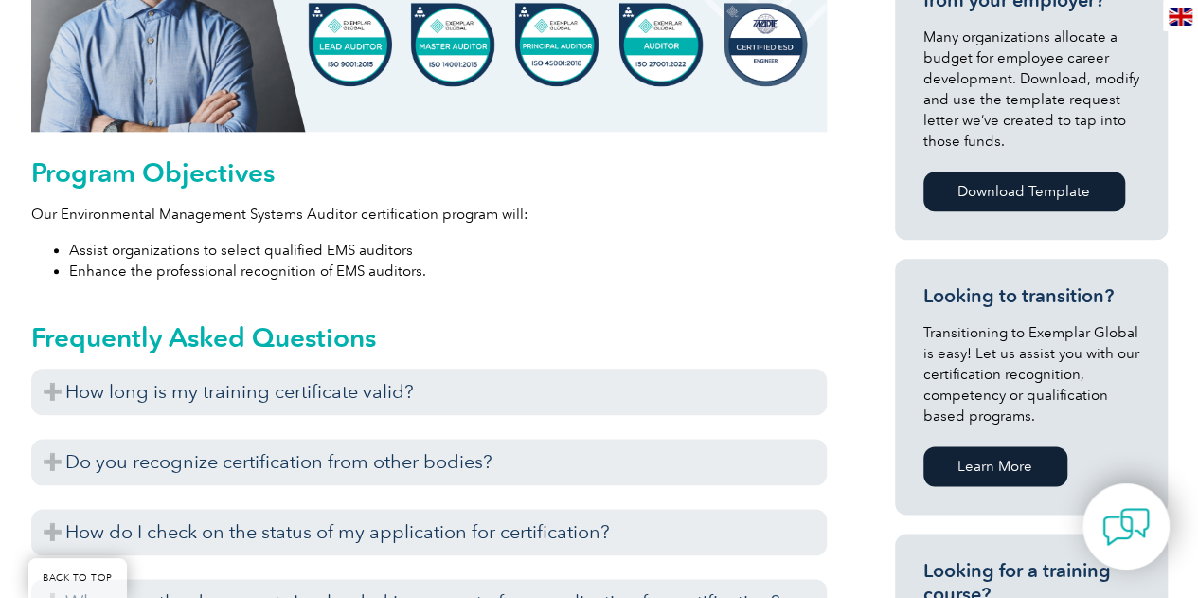
scroll to position [1042, 0]
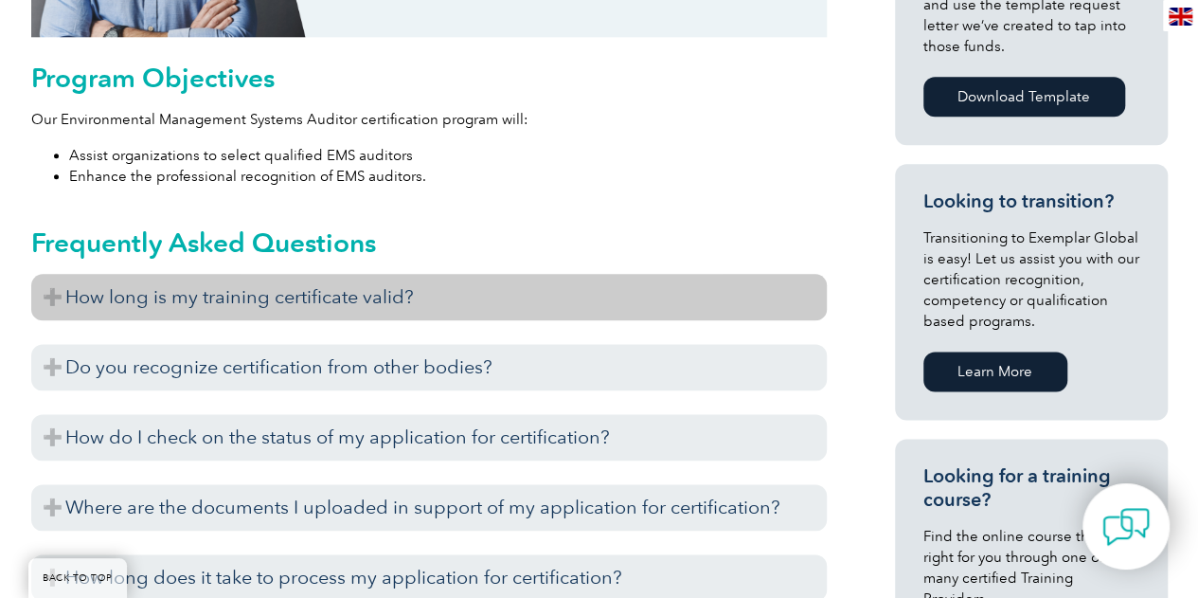
click at [443, 298] on h3 "How long is my training certificate valid?" at bounding box center [429, 297] width 796 height 46
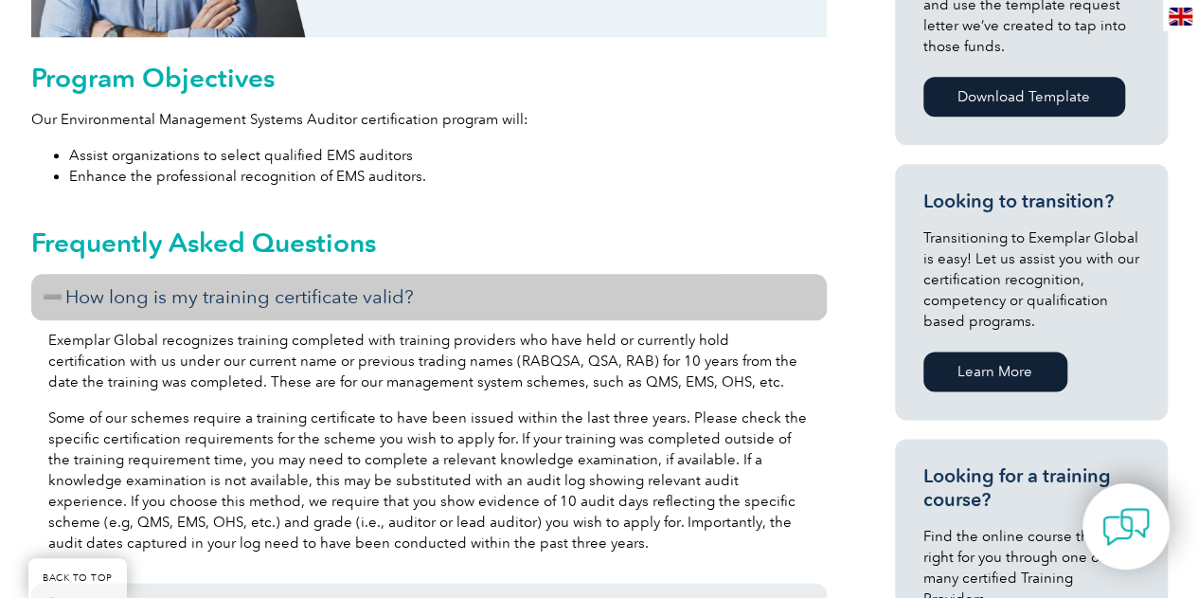
click at [443, 298] on h3 "How long is my training certificate valid?" at bounding box center [429, 297] width 796 height 46
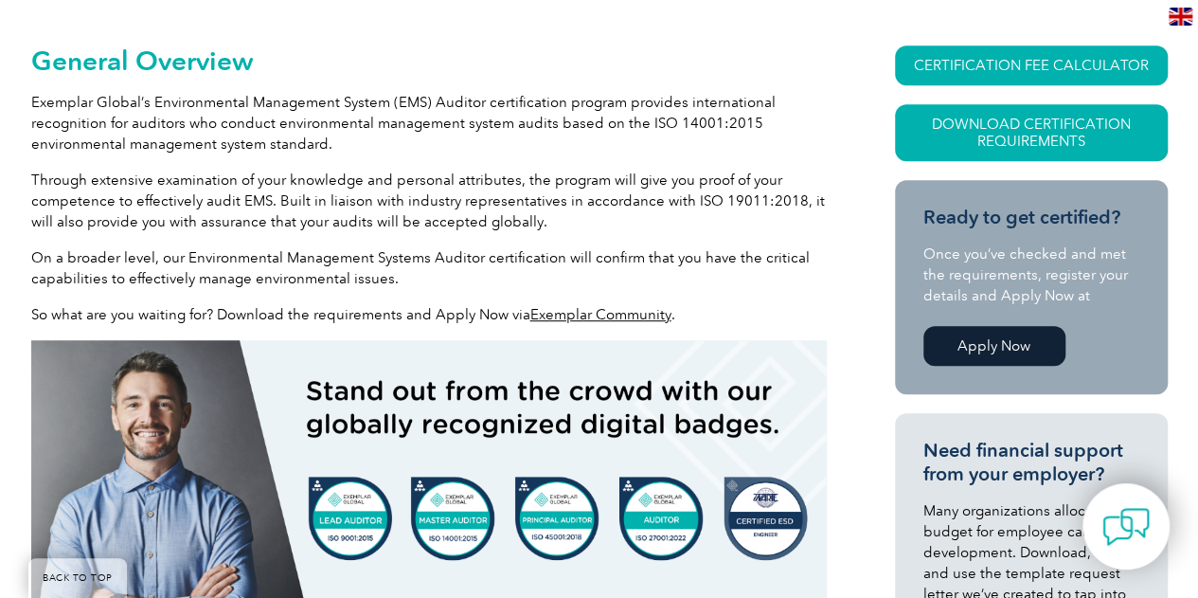
scroll to position [0, 0]
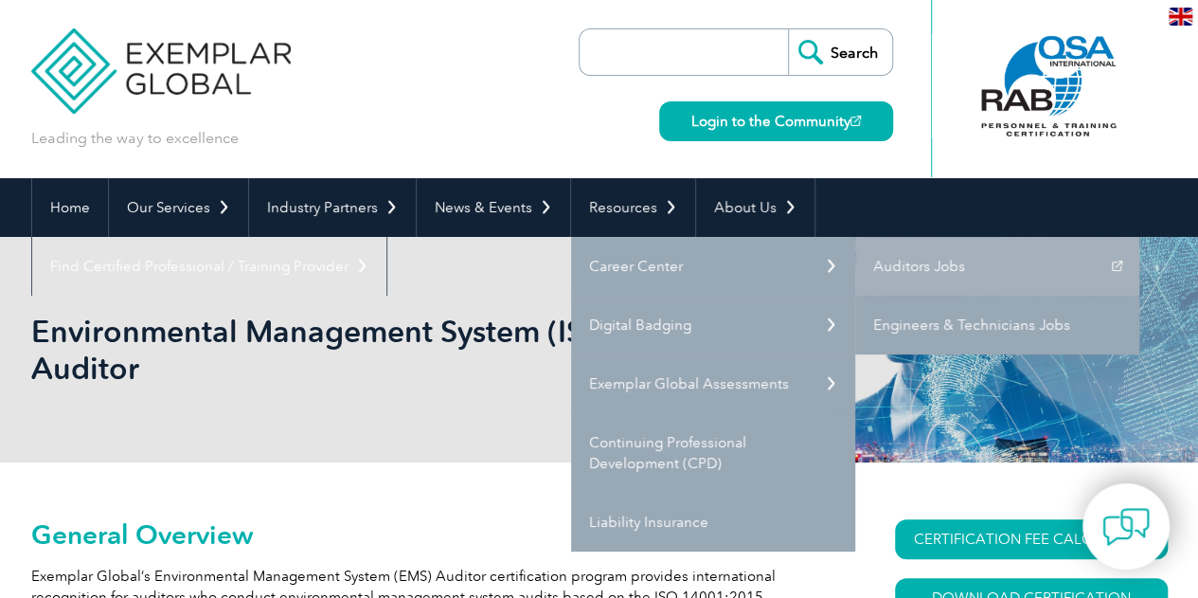
click at [1040, 325] on link "Engineers & Technicians Jobs" at bounding box center [997, 324] width 284 height 59
